Goal: Transaction & Acquisition: Purchase product/service

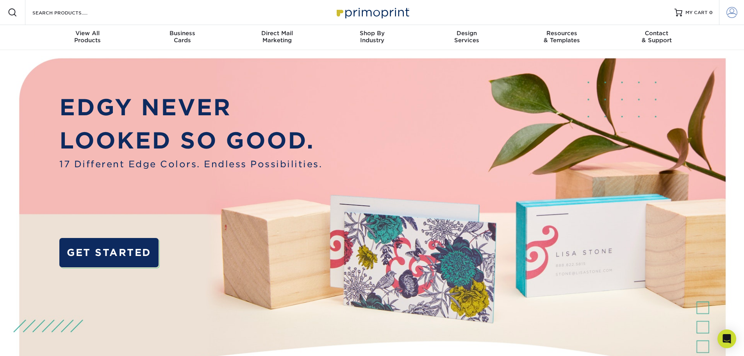
click at [729, 13] on span at bounding box center [732, 12] width 11 height 11
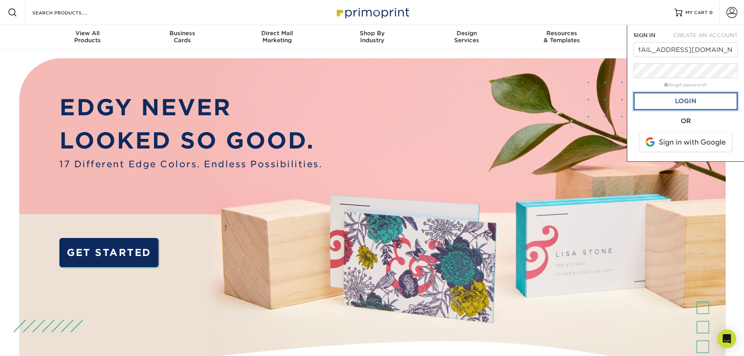
click at [697, 102] on link "Login" at bounding box center [686, 101] width 104 height 18
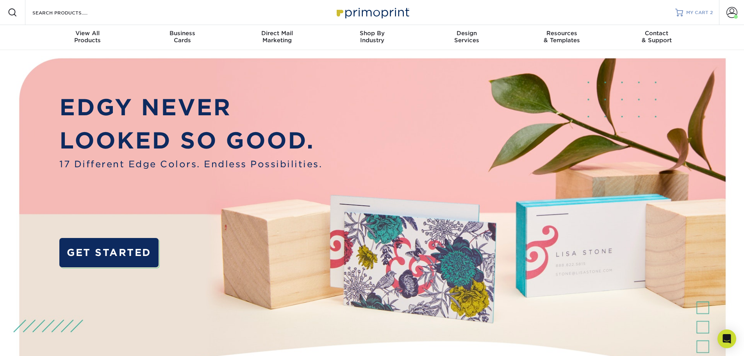
click at [685, 13] on link "MY CART 2" at bounding box center [695, 12] width 38 height 25
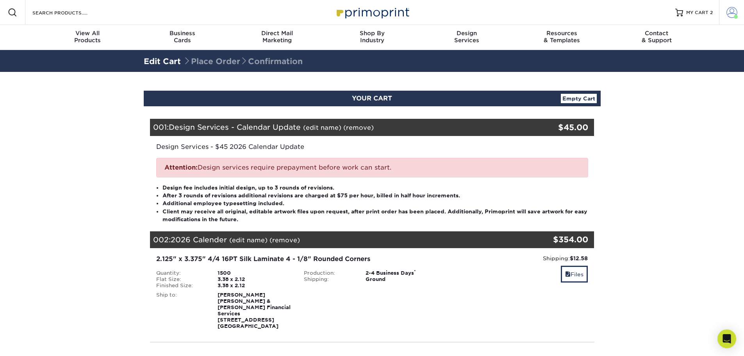
click at [732, 14] on span at bounding box center [732, 12] width 11 height 11
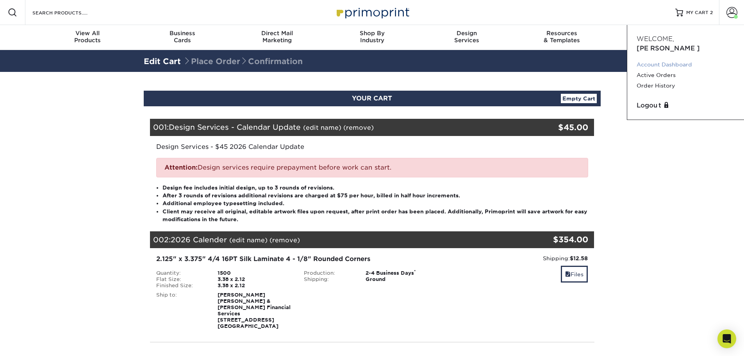
click at [669, 59] on link "Account Dashboard" at bounding box center [686, 64] width 98 height 11
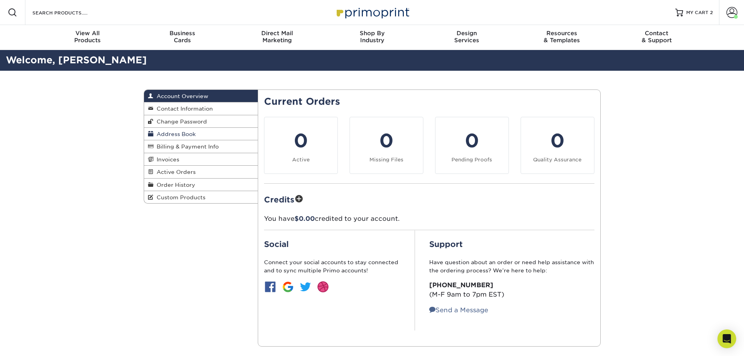
click at [169, 132] on span "Address Book" at bounding box center [175, 134] width 42 height 6
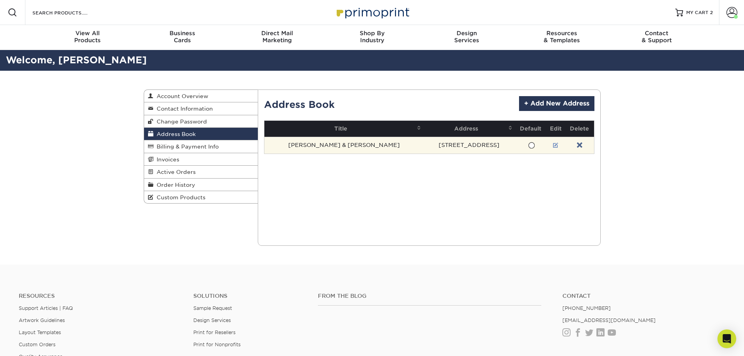
click at [553, 145] on link at bounding box center [555, 145] width 5 height 6
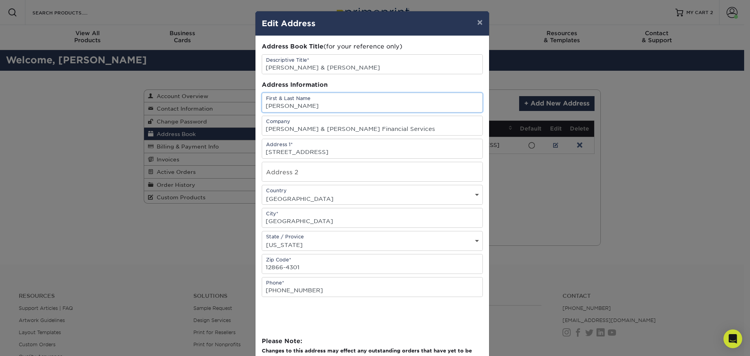
drag, startPoint x: 314, startPoint y: 104, endPoint x: 259, endPoint y: 105, distance: 54.7
click at [262, 105] on input "Debbi Leahey" at bounding box center [372, 102] width 220 height 19
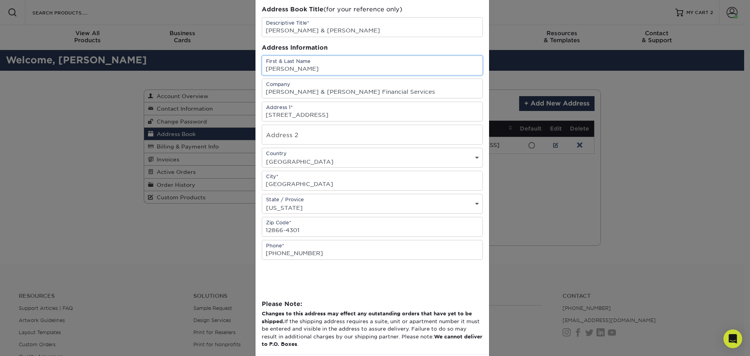
scroll to position [74, 0]
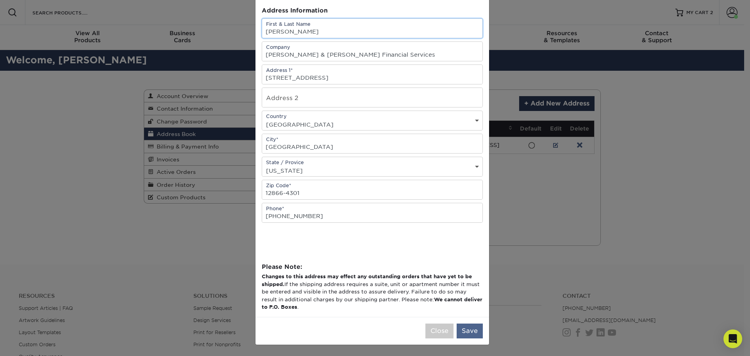
type input "Barry Bruno"
click at [474, 330] on button "Save" at bounding box center [470, 331] width 26 height 15
click at [471, 329] on button "Save" at bounding box center [470, 331] width 26 height 15
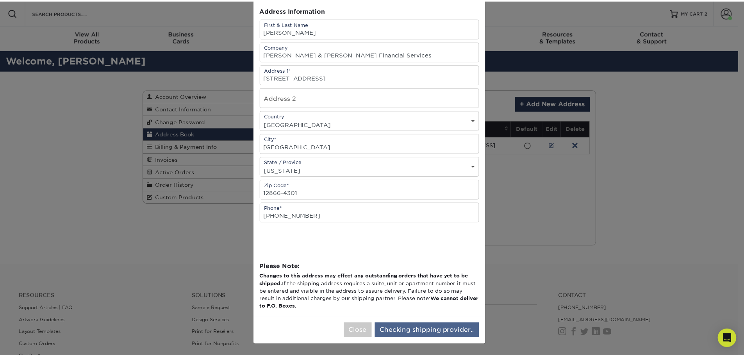
scroll to position [0, 0]
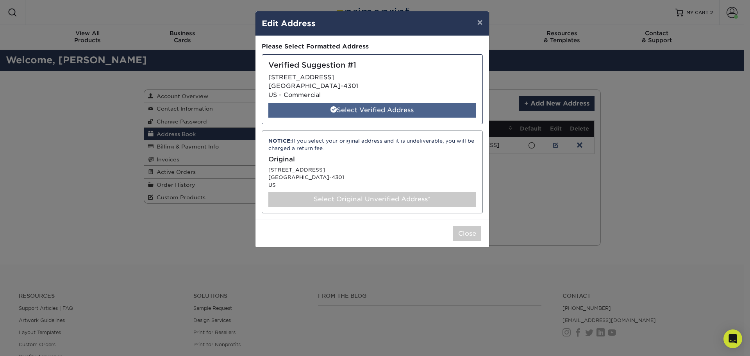
click at [403, 110] on div "Select Verified Address" at bounding box center [372, 110] width 208 height 15
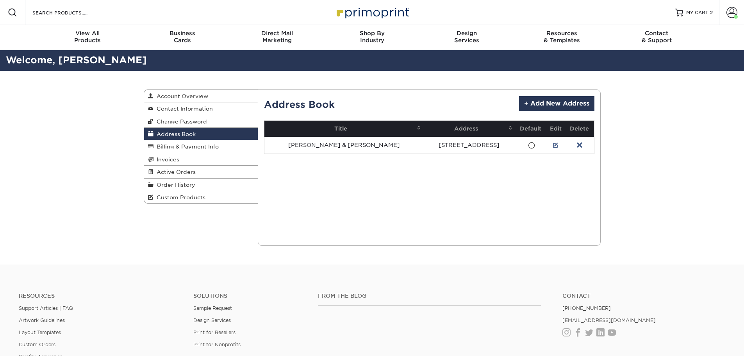
click at [553, 145] on link at bounding box center [555, 145] width 5 height 6
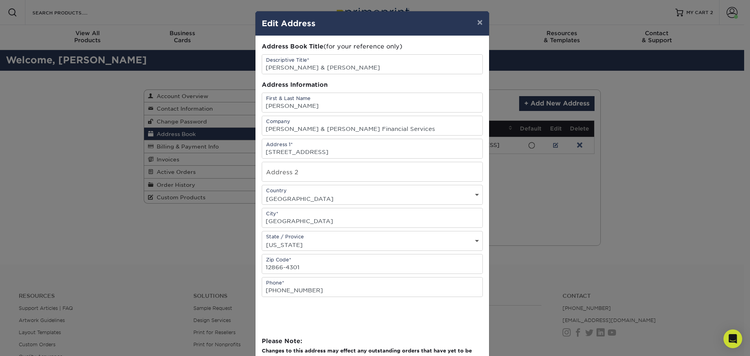
click at [643, 131] on div "× Edit Address Address Book Title (for your reference only) Descriptive Title* …" at bounding box center [375, 178] width 750 height 356
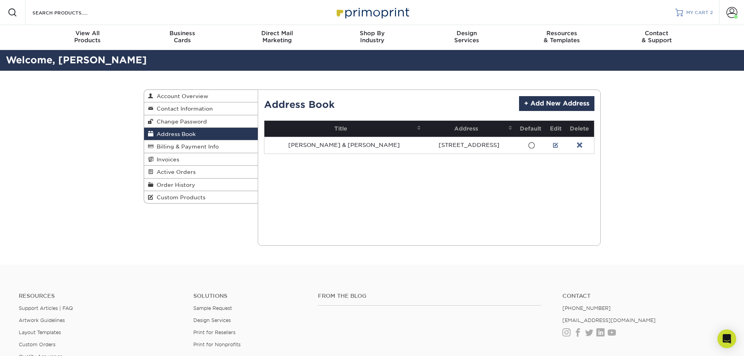
click at [686, 10] on link "MY CART 2" at bounding box center [695, 12] width 38 height 25
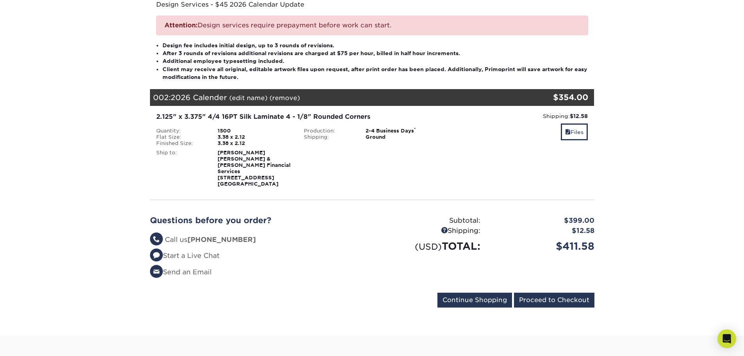
scroll to position [156, 0]
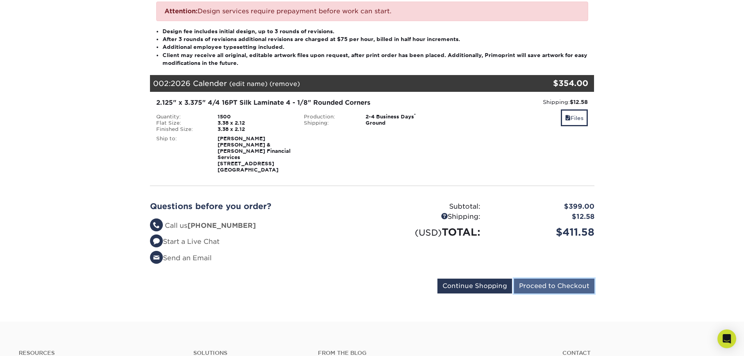
click at [552, 281] on input "Proceed to Checkout" at bounding box center [554, 286] width 81 height 15
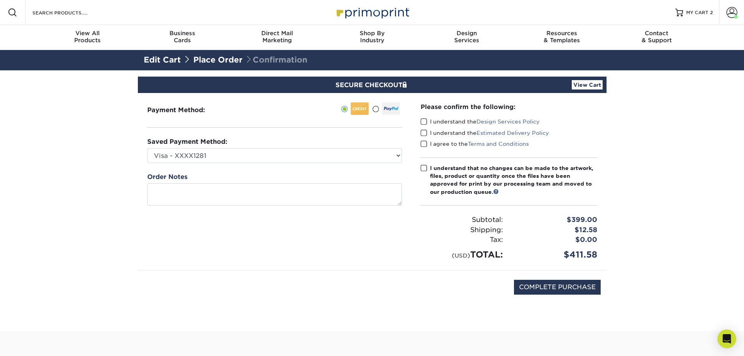
click at [423, 120] on span at bounding box center [424, 121] width 7 height 7
click at [0, 0] on input "I understand the Design Services Policy" at bounding box center [0, 0] width 0 height 0
click at [422, 132] on span at bounding box center [424, 132] width 7 height 7
click at [0, 0] on input "I understand the Estimated Delivery Policy" at bounding box center [0, 0] width 0 height 0
click at [424, 145] on span at bounding box center [424, 143] width 7 height 7
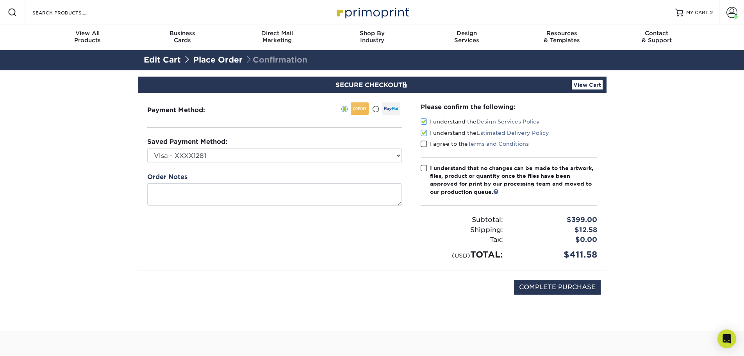
click at [0, 0] on input "I agree to the Terms and Conditions" at bounding box center [0, 0] width 0 height 0
click at [422, 168] on span at bounding box center [424, 168] width 7 height 7
click at [0, 0] on input "I understand that no changes can be made to the artwork, files, product or quan…" at bounding box center [0, 0] width 0 height 0
click at [557, 285] on input "COMPLETE PURCHASE" at bounding box center [557, 287] width 87 height 15
type input "PROCESSING, PLEASE WAIT..."
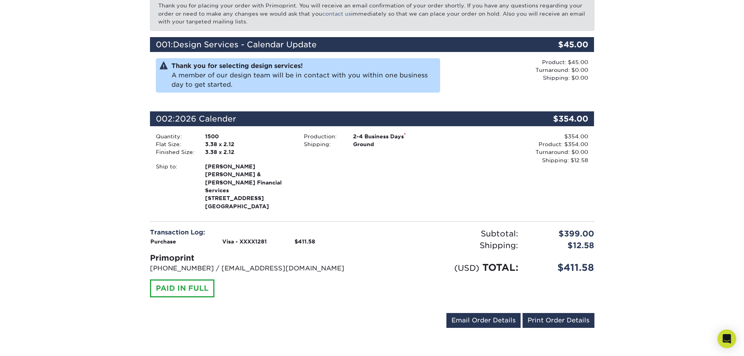
scroll to position [156, 0]
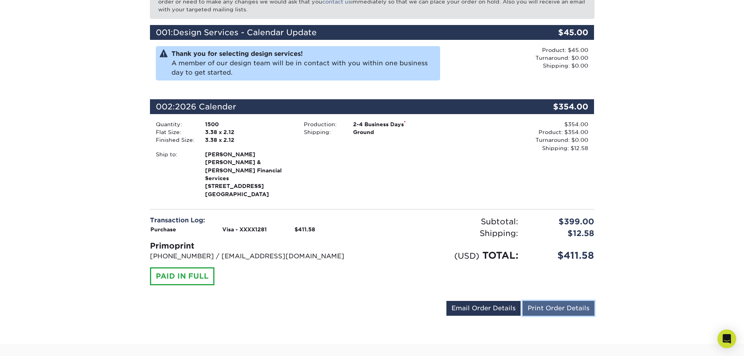
drag, startPoint x: 551, startPoint y: 301, endPoint x: 576, endPoint y: 305, distance: 25.4
click at [551, 301] on link "Print Order Details" at bounding box center [559, 308] width 72 height 15
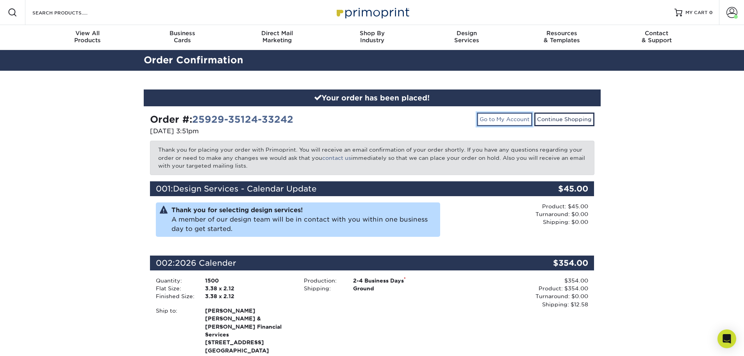
click at [521, 120] on link "Go to My Account" at bounding box center [504, 119] width 55 height 13
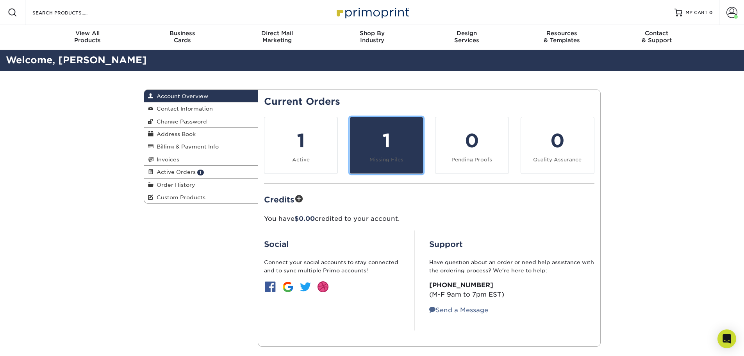
click at [413, 154] on div "1" at bounding box center [387, 141] width 64 height 28
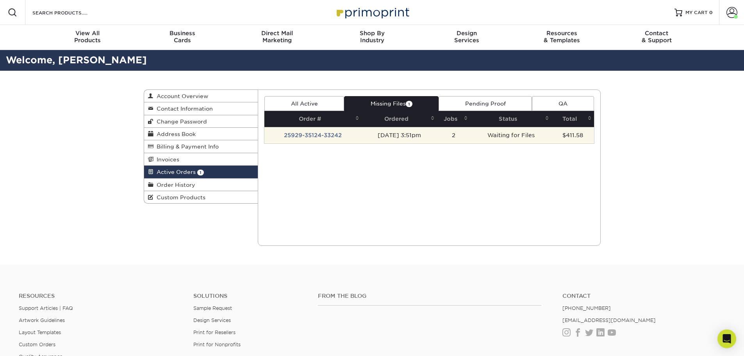
click at [308, 137] on td "25929-35124-33242" at bounding box center [313, 135] width 97 height 16
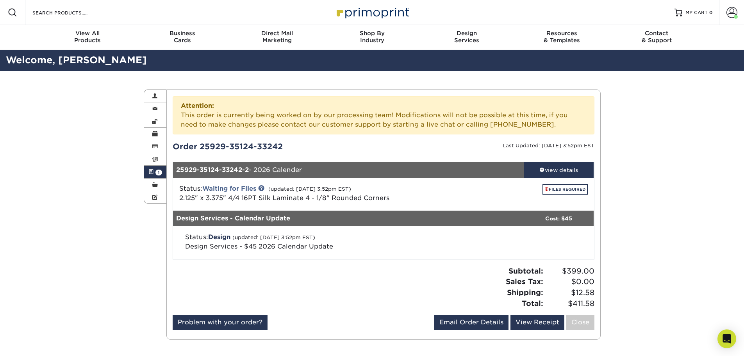
click at [151, 172] on span at bounding box center [151, 172] width 5 height 6
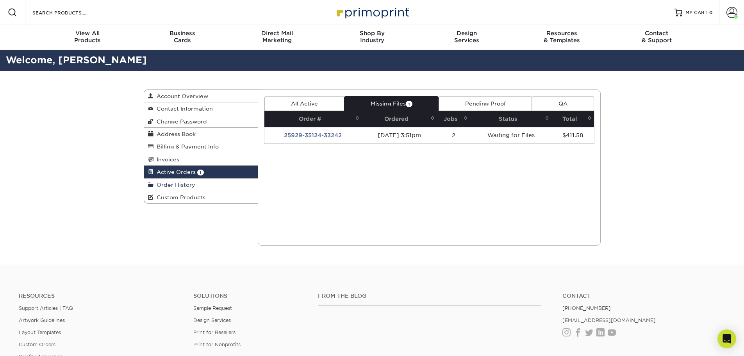
click at [183, 184] on span "Order History" at bounding box center [175, 185] width 42 height 6
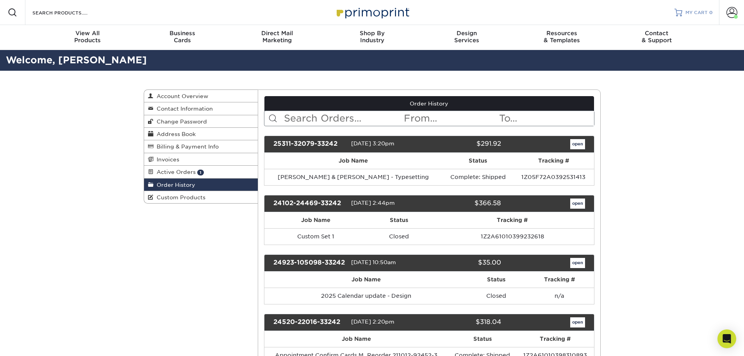
click at [698, 14] on span "MY CART" at bounding box center [697, 12] width 22 height 7
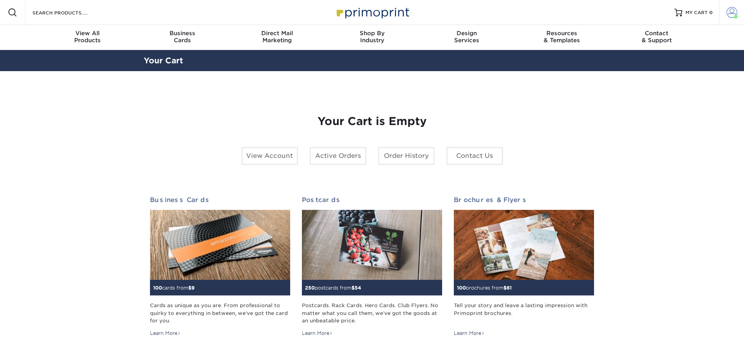
click at [733, 9] on span at bounding box center [732, 12] width 11 height 11
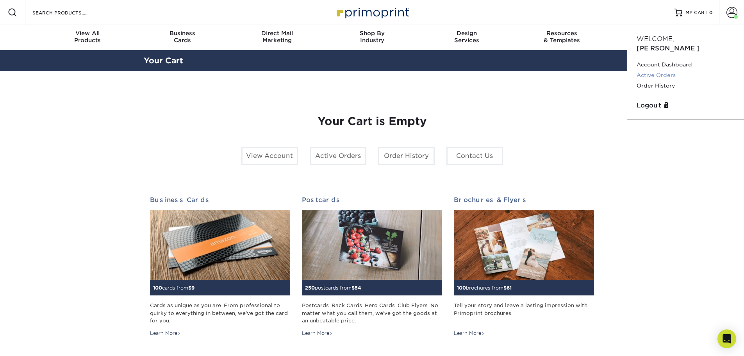
click at [671, 70] on link "Active Orders" at bounding box center [686, 75] width 98 height 11
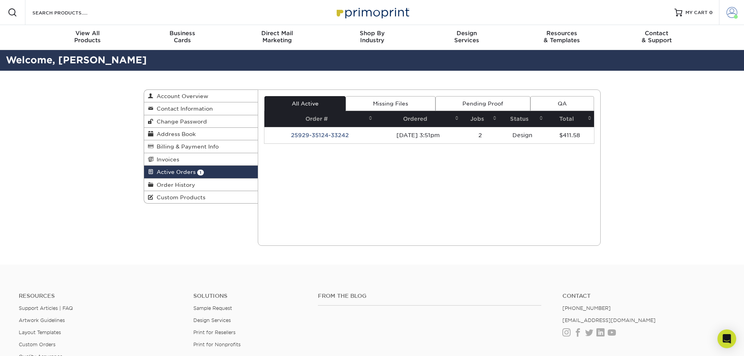
click at [730, 11] on span at bounding box center [732, 12] width 11 height 11
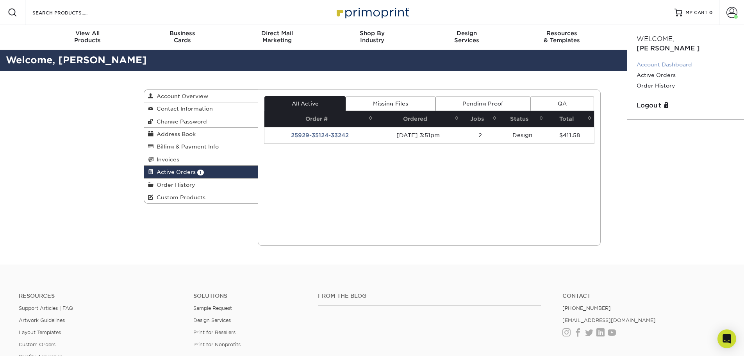
click at [682, 59] on link "Account Dashboard" at bounding box center [686, 64] width 98 height 11
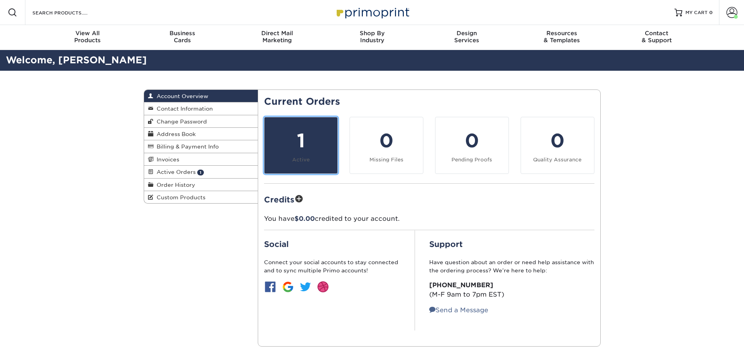
click at [308, 140] on div "1" at bounding box center [301, 141] width 64 height 28
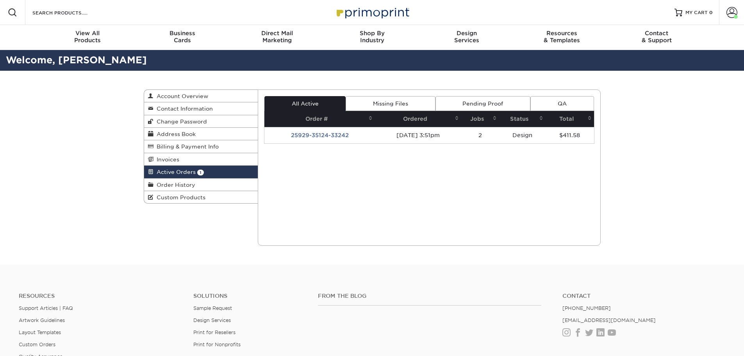
click at [303, 150] on div "Current Orders 1 Active 0 Missing Files" at bounding box center [429, 167] width 343 height 156
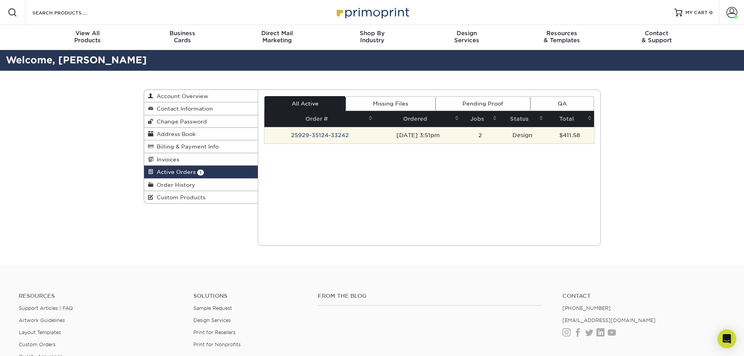
click at [310, 134] on td "25929-35124-33242" at bounding box center [320, 135] width 111 height 16
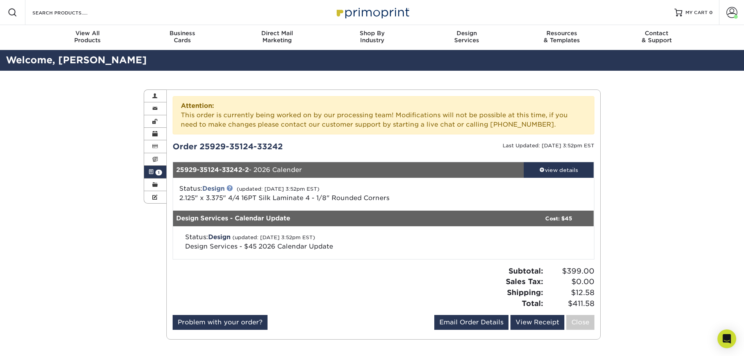
click at [231, 186] on link at bounding box center [230, 188] width 6 height 6
